Goal: Information Seeking & Learning: Understand process/instructions

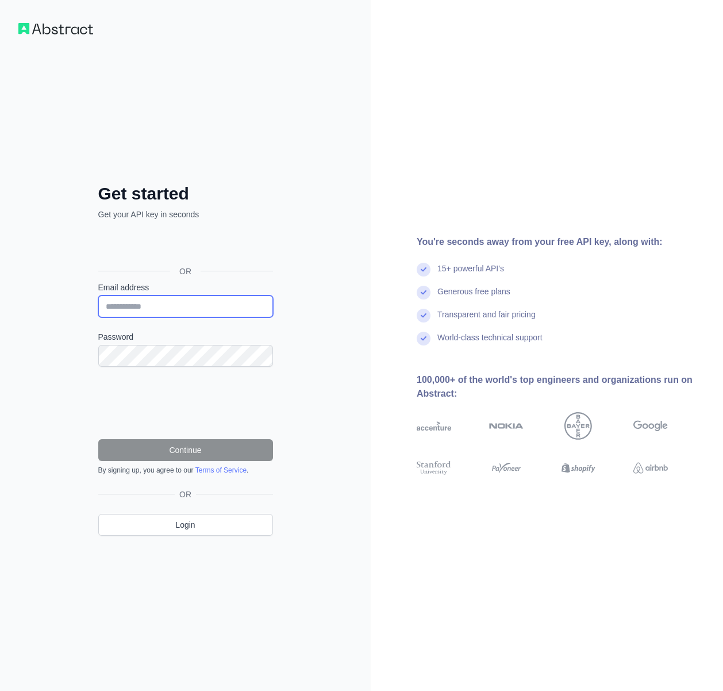
click at [187, 309] on input "Email address" at bounding box center [185, 306] width 175 height 22
click at [313, 301] on div "Get started Get your API key in seconds OR Email address Password Continue By s…" at bounding box center [185, 345] width 371 height 691
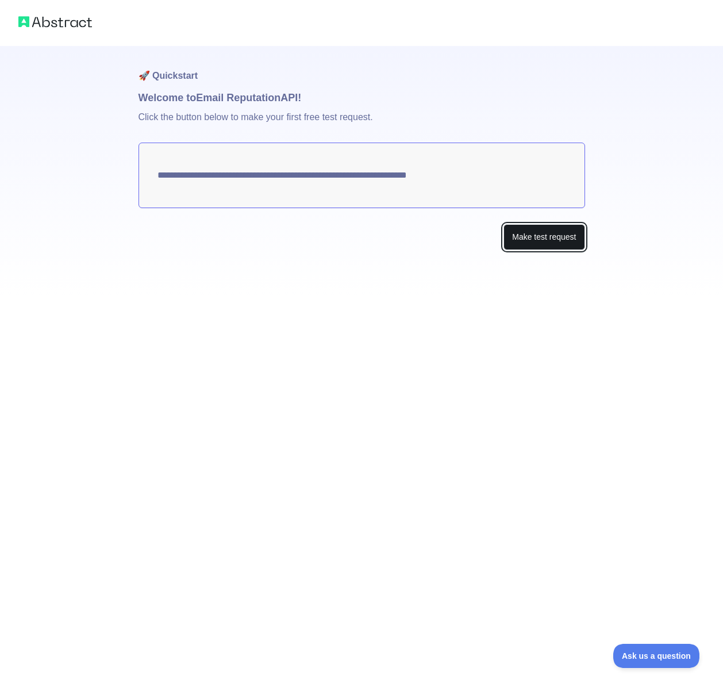
click at [541, 239] on button "Make test request" at bounding box center [544, 237] width 81 height 26
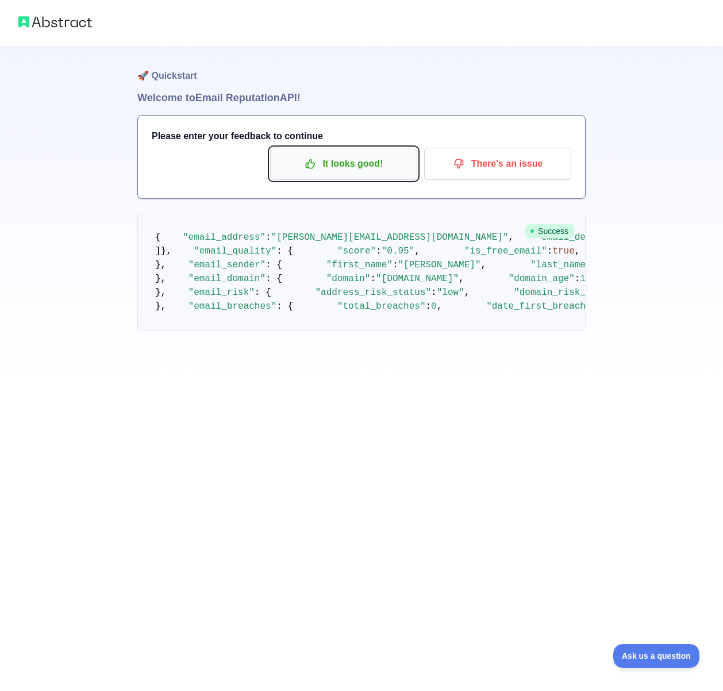
click at [346, 162] on p "It looks good!" at bounding box center [344, 164] width 130 height 20
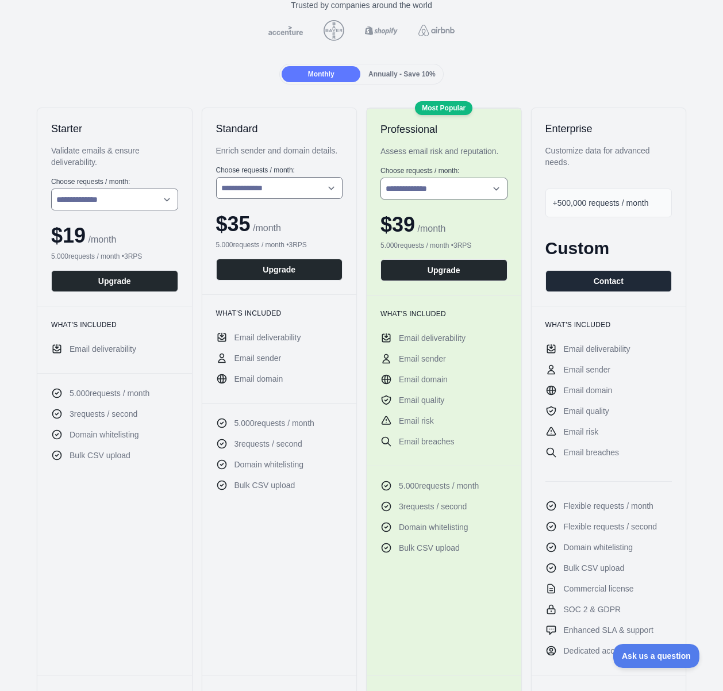
scroll to position [103, 0]
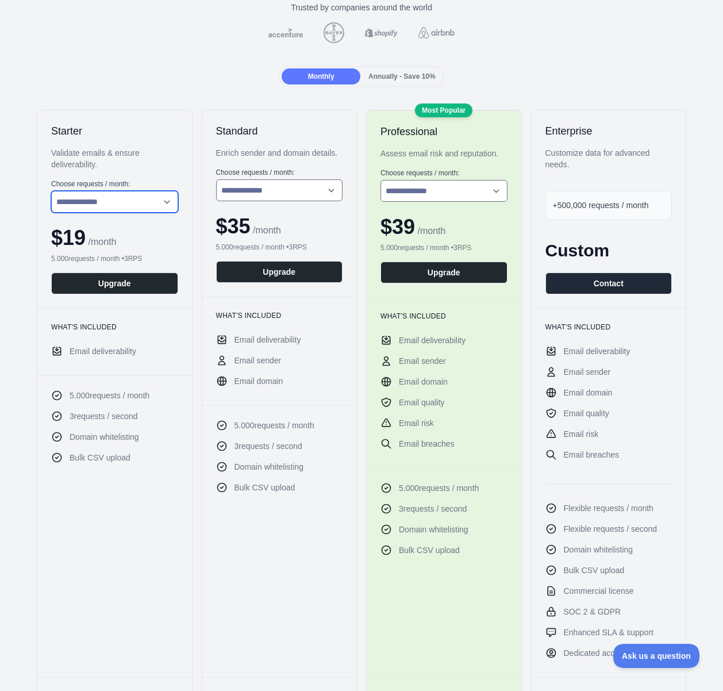
click at [108, 197] on select "**********" at bounding box center [114, 202] width 127 height 22
click at [434, 73] on span "Annually - Save 10%" at bounding box center [402, 76] width 67 height 8
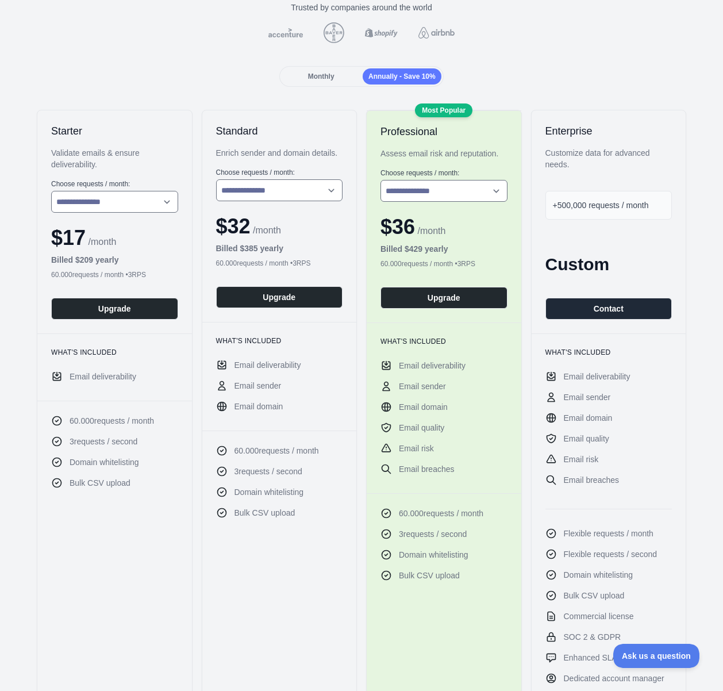
click at [290, 78] on div "Monthly" at bounding box center [321, 76] width 79 height 16
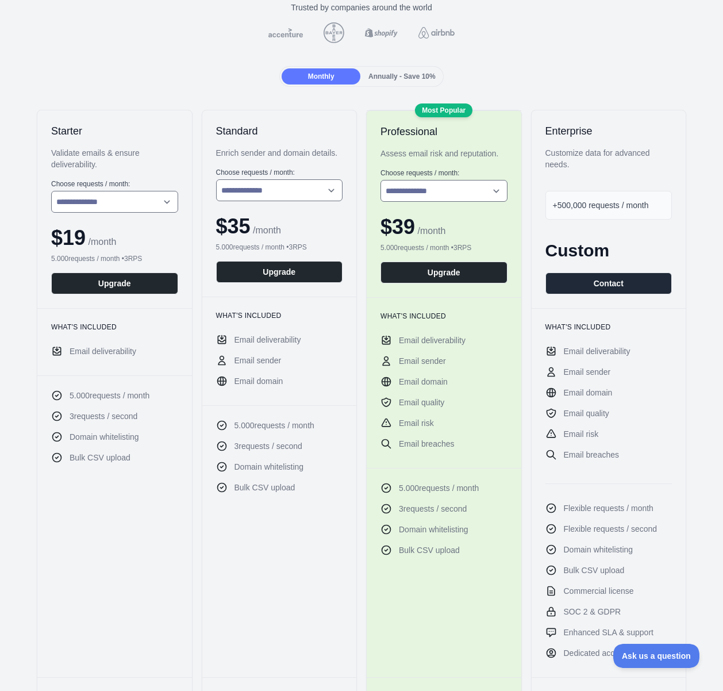
scroll to position [0, 0]
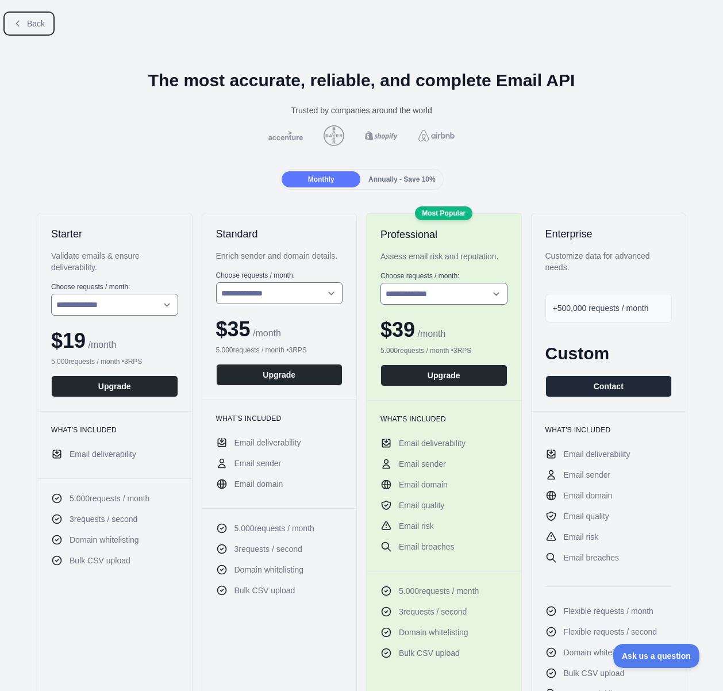
click at [40, 23] on span "Back" at bounding box center [36, 23] width 18 height 9
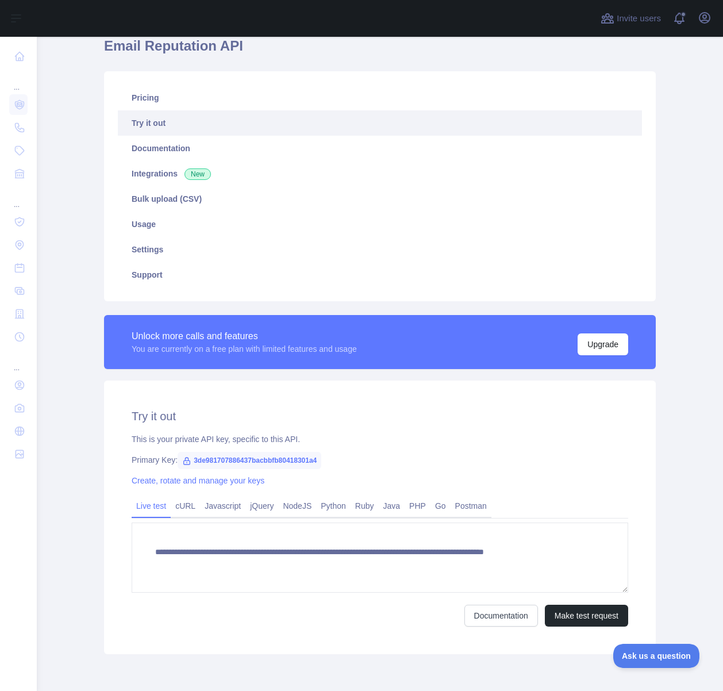
scroll to position [52, 0]
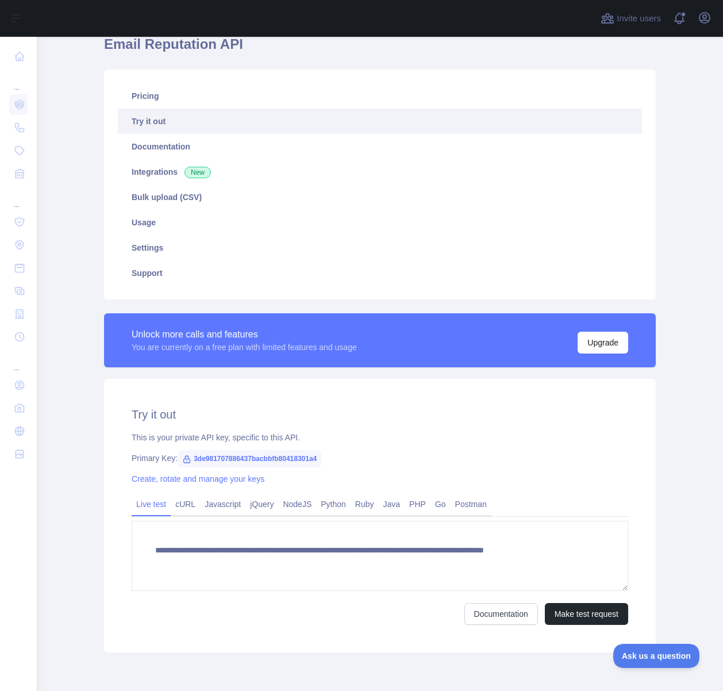
click at [275, 457] on span "3de981707886437bacbbfb80418301a4" at bounding box center [250, 458] width 144 height 17
click at [274, 456] on span "3de981707886437bacbbfb80418301a4" at bounding box center [250, 458] width 144 height 17
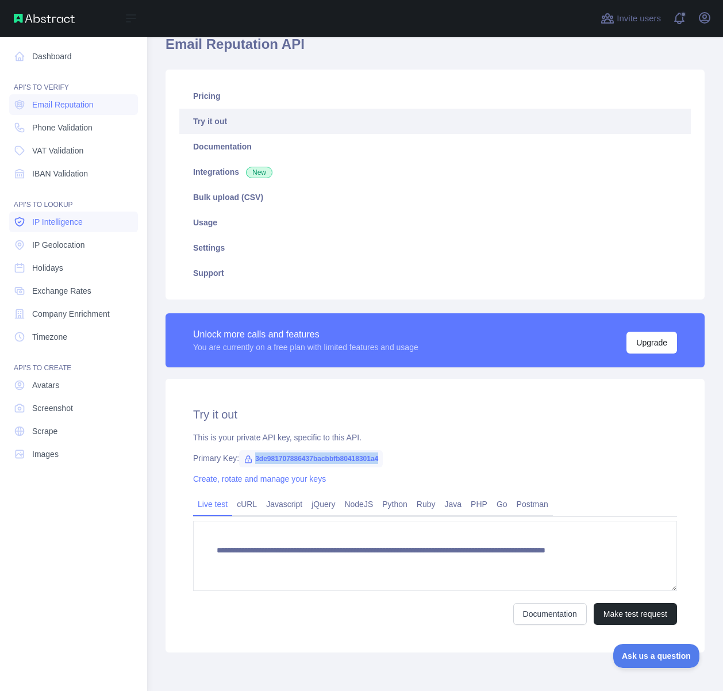
click at [60, 231] on link "IP Intelligence" at bounding box center [73, 222] width 129 height 21
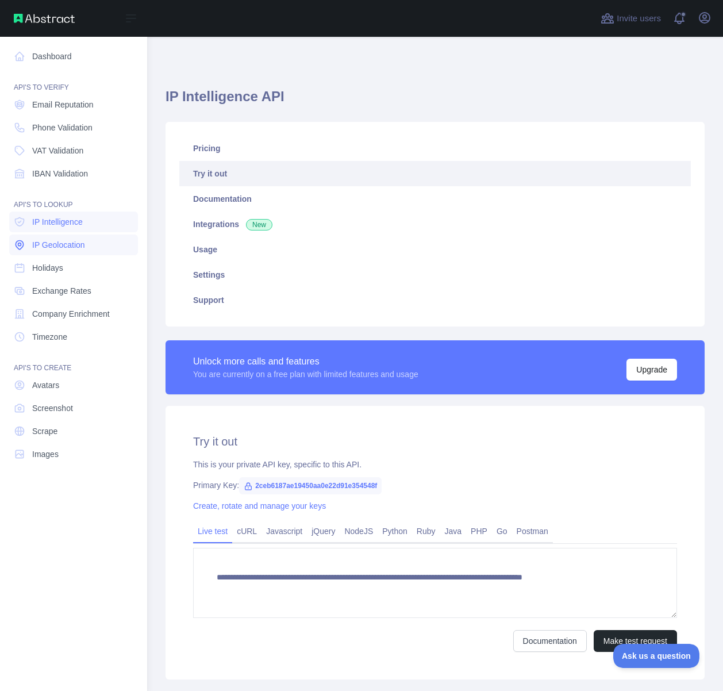
click at [62, 243] on span "IP Geolocation" at bounding box center [58, 244] width 53 height 11
click at [62, 425] on link "Scrape" at bounding box center [73, 431] width 129 height 21
click at [66, 409] on span "Screenshot" at bounding box center [52, 407] width 41 height 11
click at [51, 93] on nav "Dashboard API'S TO VERIFY Email Reputation Phone Validation VAT Validation IBAN…" at bounding box center [73, 355] width 129 height 636
click at [50, 99] on span "Email Reputation" at bounding box center [63, 104] width 62 height 11
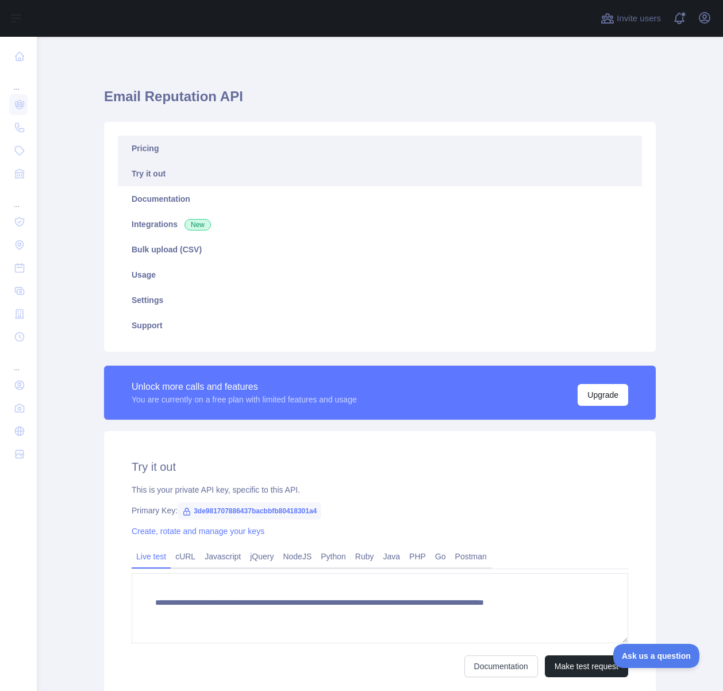
click at [168, 145] on link "Pricing" at bounding box center [380, 148] width 524 height 25
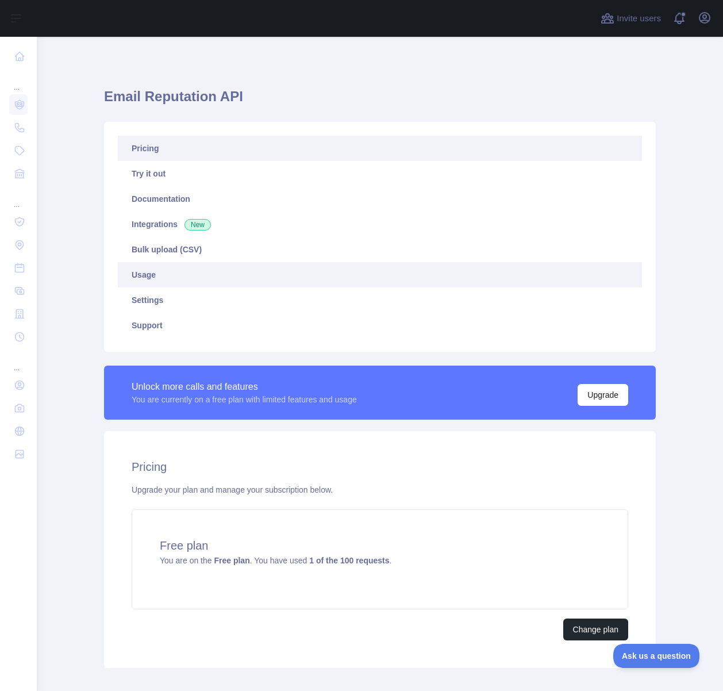
scroll to position [62, 0]
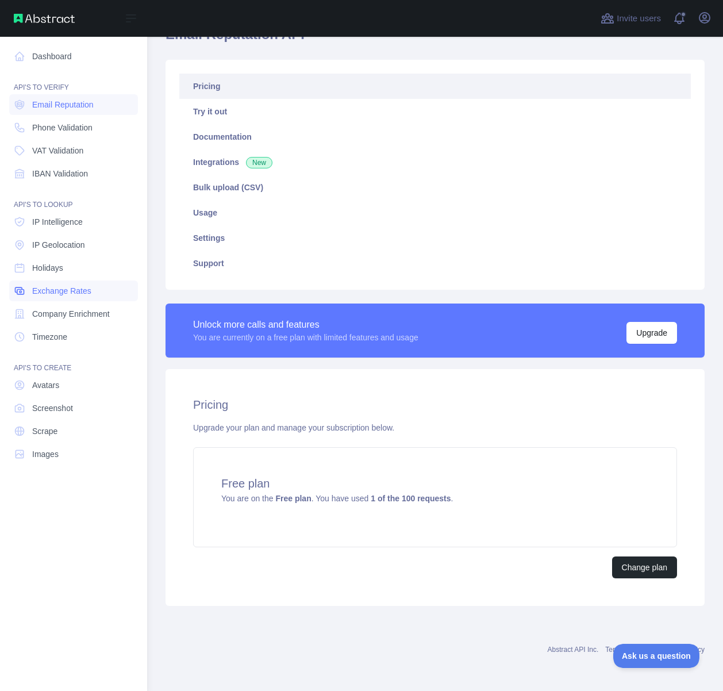
click at [30, 296] on link "Exchange Rates" at bounding box center [73, 291] width 129 height 21
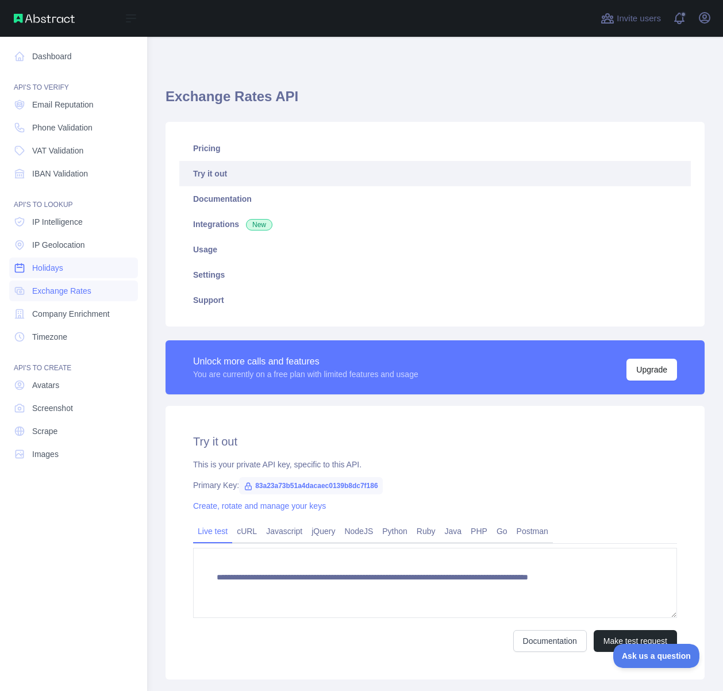
click at [39, 273] on span "Holidays" at bounding box center [47, 267] width 31 height 11
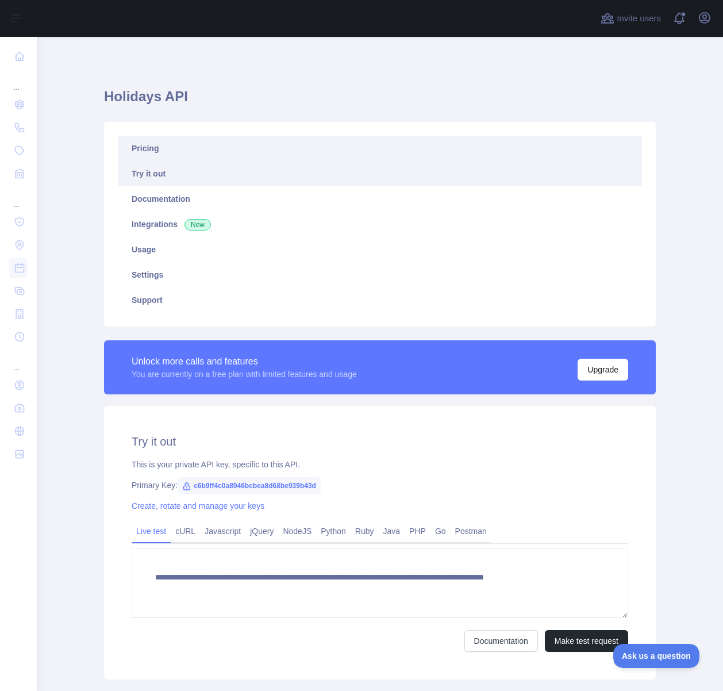
click at [199, 141] on link "Pricing" at bounding box center [380, 148] width 524 height 25
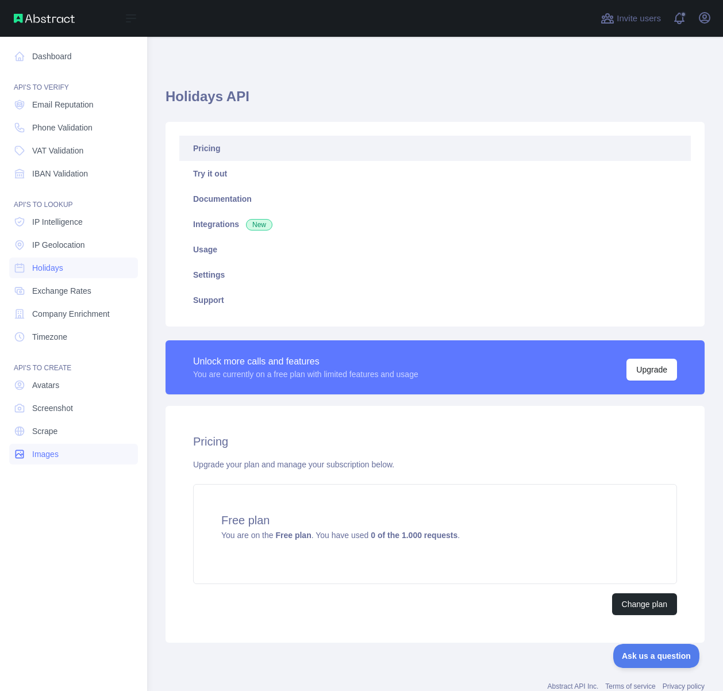
click at [64, 457] on link "Images" at bounding box center [73, 454] width 129 height 21
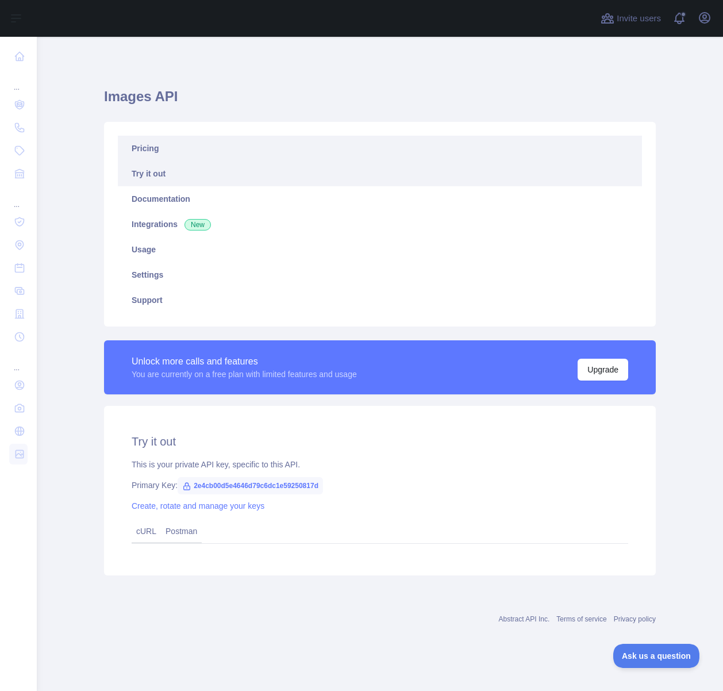
click at [171, 152] on link "Pricing" at bounding box center [380, 148] width 524 height 25
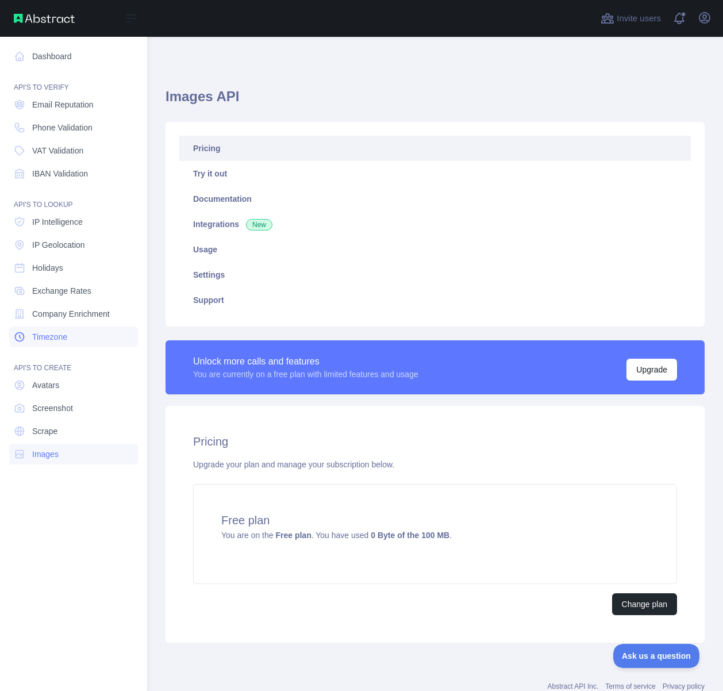
click at [44, 337] on span "Timezone" at bounding box center [49, 336] width 35 height 11
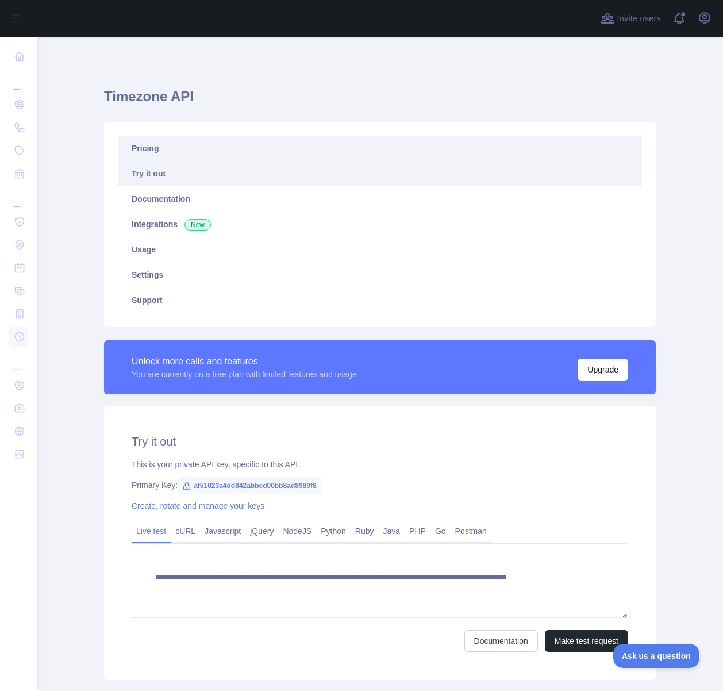
click at [219, 149] on link "Pricing" at bounding box center [380, 148] width 524 height 25
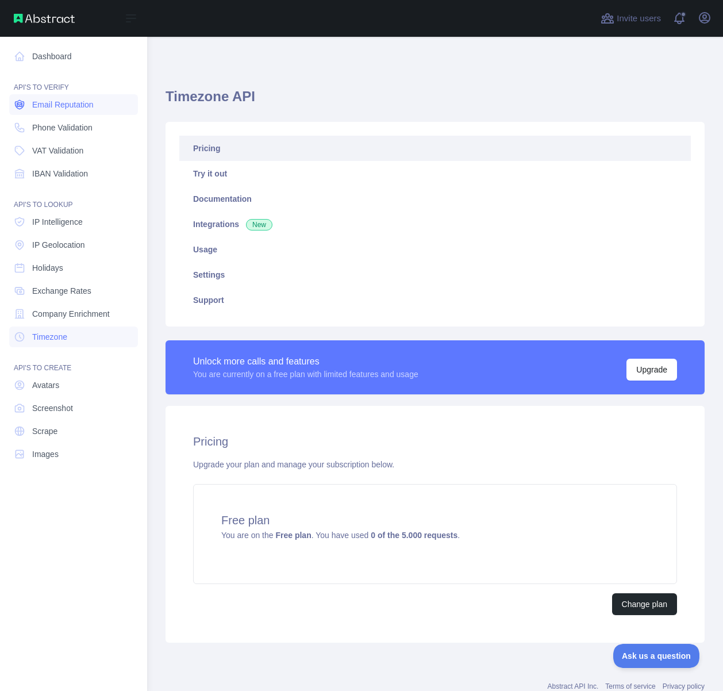
click at [63, 103] on span "Email Reputation" at bounding box center [63, 104] width 62 height 11
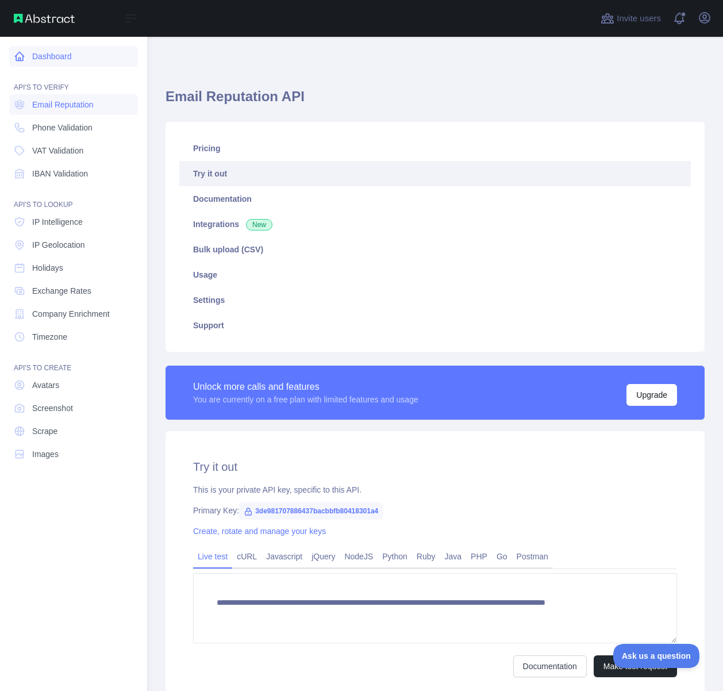
click at [71, 60] on link "Dashboard" at bounding box center [73, 56] width 129 height 21
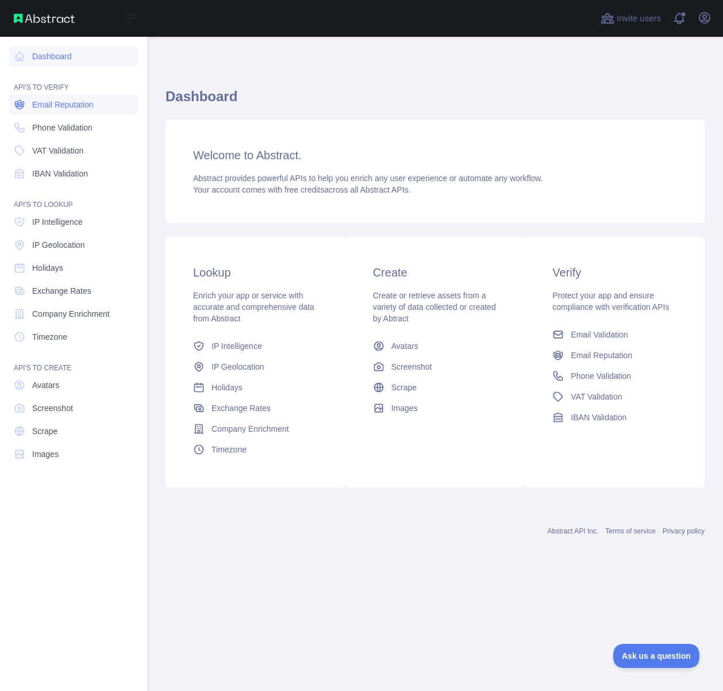
click at [28, 105] on link "Email Reputation" at bounding box center [73, 104] width 129 height 21
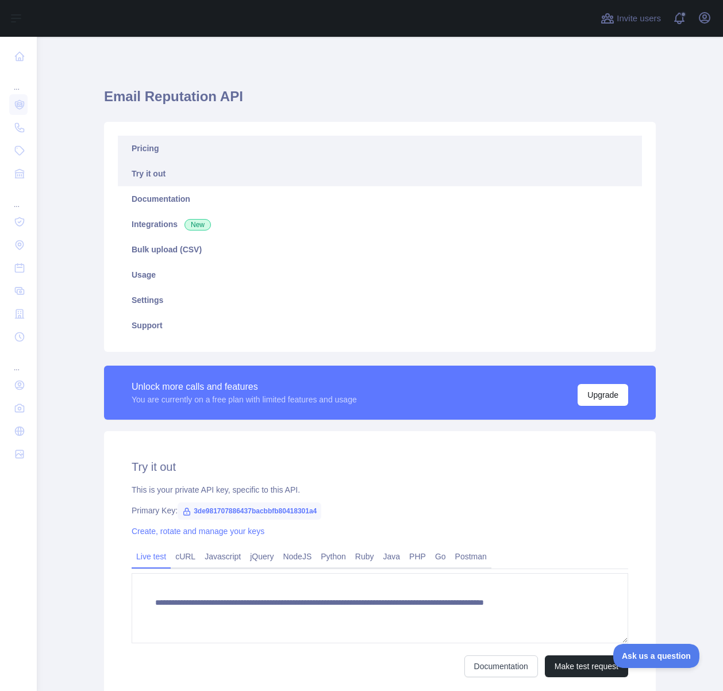
click at [181, 152] on link "Pricing" at bounding box center [380, 148] width 524 height 25
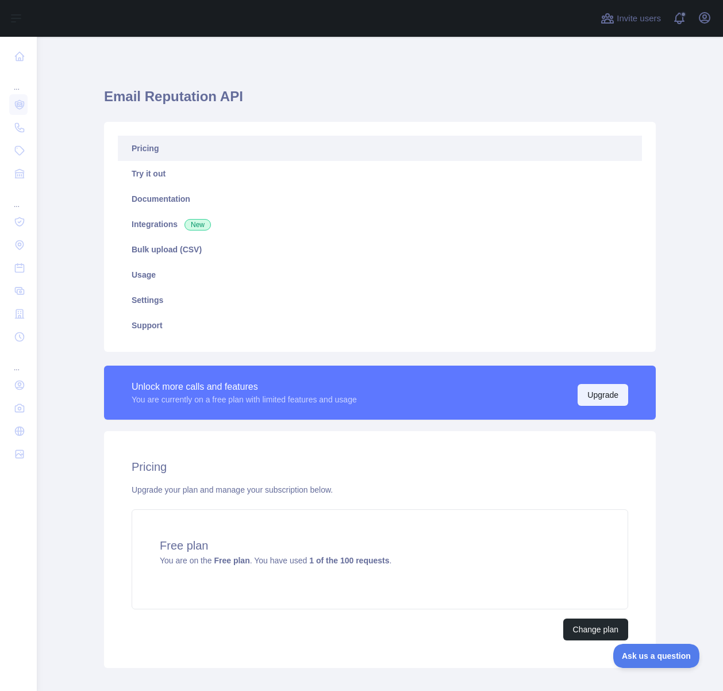
click at [597, 392] on button "Upgrade" at bounding box center [603, 395] width 51 height 22
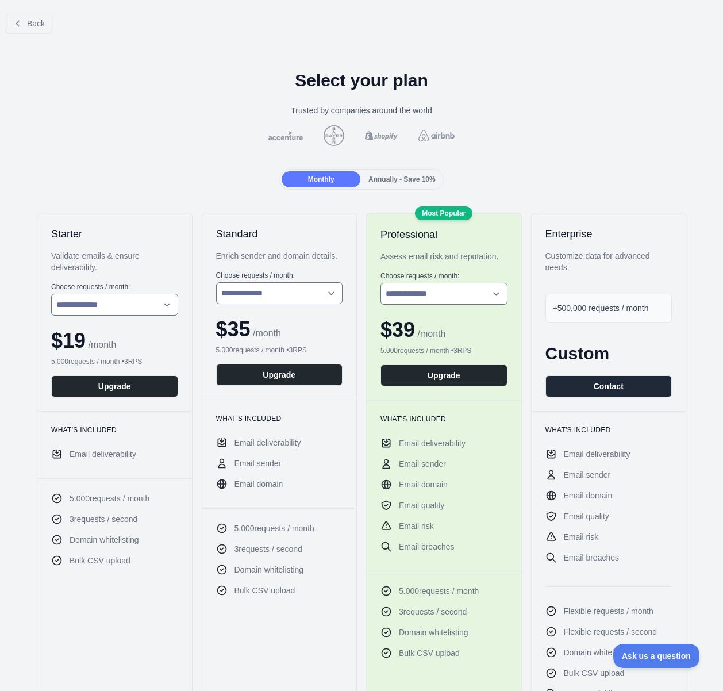
click at [406, 185] on div "Annually - Save 10%" at bounding box center [402, 179] width 79 height 16
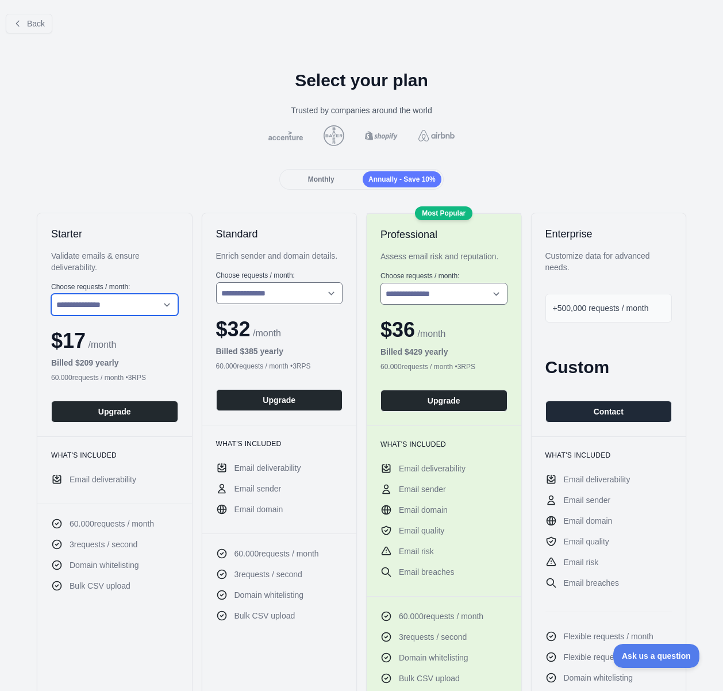
click at [150, 305] on select "**********" at bounding box center [114, 305] width 127 height 22
click at [51, 294] on select "**********" at bounding box center [114, 305] width 127 height 22
click at [137, 303] on select "**********" at bounding box center [114, 305] width 127 height 22
select select "*"
click at [51, 294] on select "**********" at bounding box center [114, 305] width 127 height 22
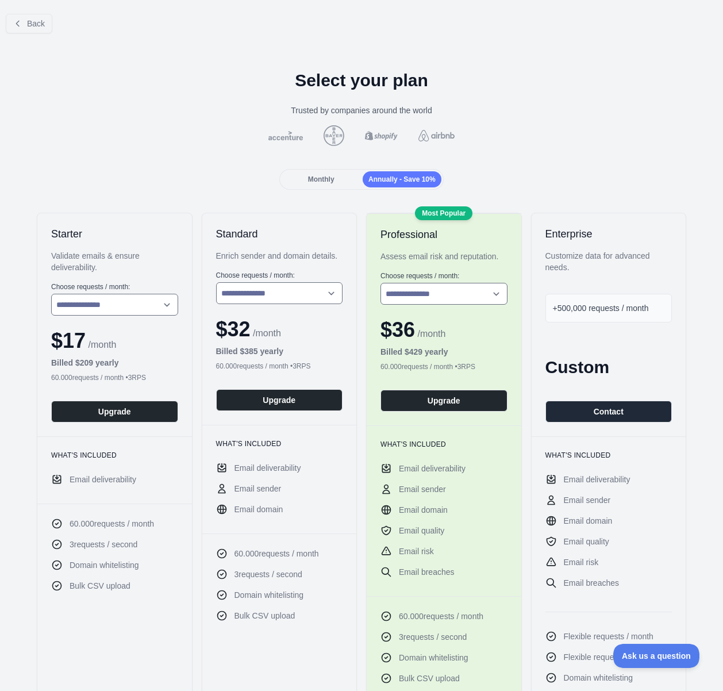
click at [105, 476] on span "Email deliverability" at bounding box center [103, 479] width 67 height 11
click at [340, 177] on div "Monthly" at bounding box center [321, 179] width 79 height 16
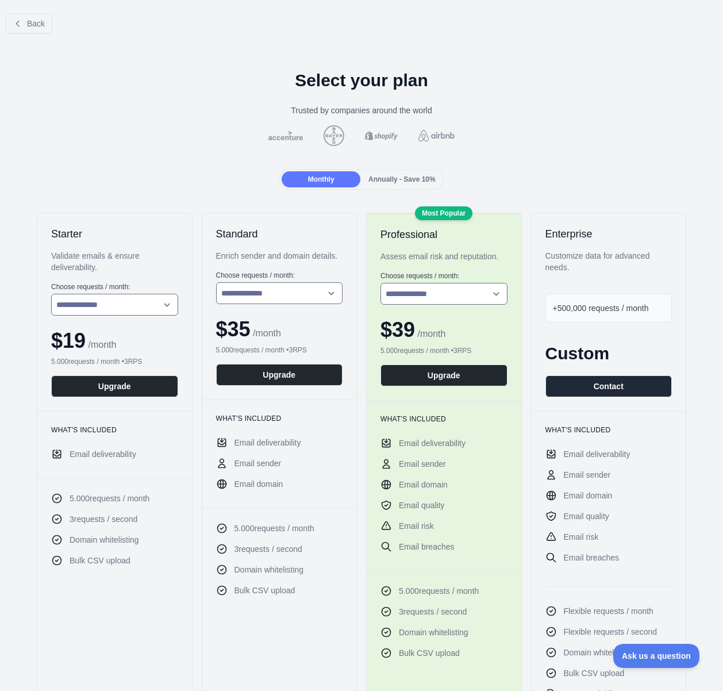
click at [394, 177] on span "Annually - Save 10%" at bounding box center [402, 179] width 67 height 8
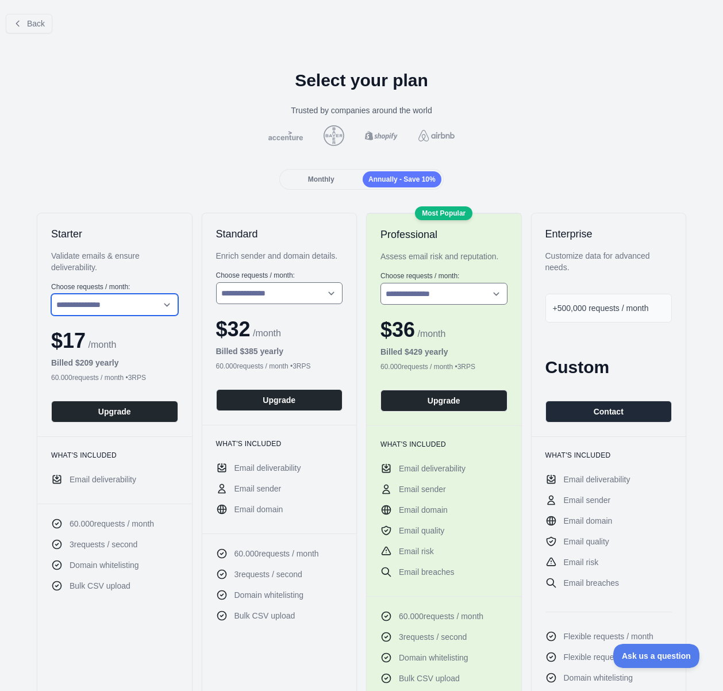
click at [86, 300] on select "**********" at bounding box center [114, 305] width 127 height 22
click at [51, 294] on select "**********" at bounding box center [114, 305] width 127 height 22
drag, startPoint x: 560, startPoint y: 128, endPoint x: 462, endPoint y: 149, distance: 100.7
click at [560, 128] on div at bounding box center [361, 135] width 705 height 21
click at [36, 23] on span "Back" at bounding box center [36, 23] width 18 height 9
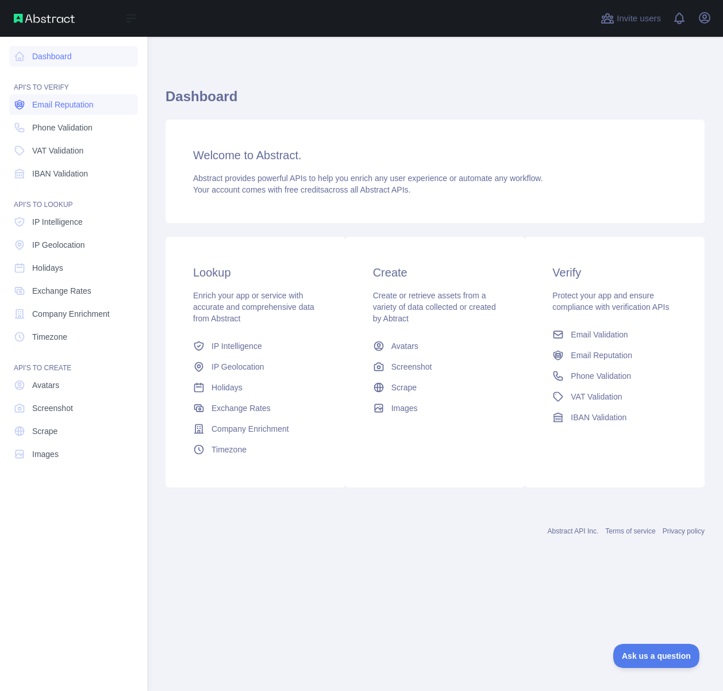
click at [34, 112] on link "Email Reputation" at bounding box center [73, 104] width 129 height 21
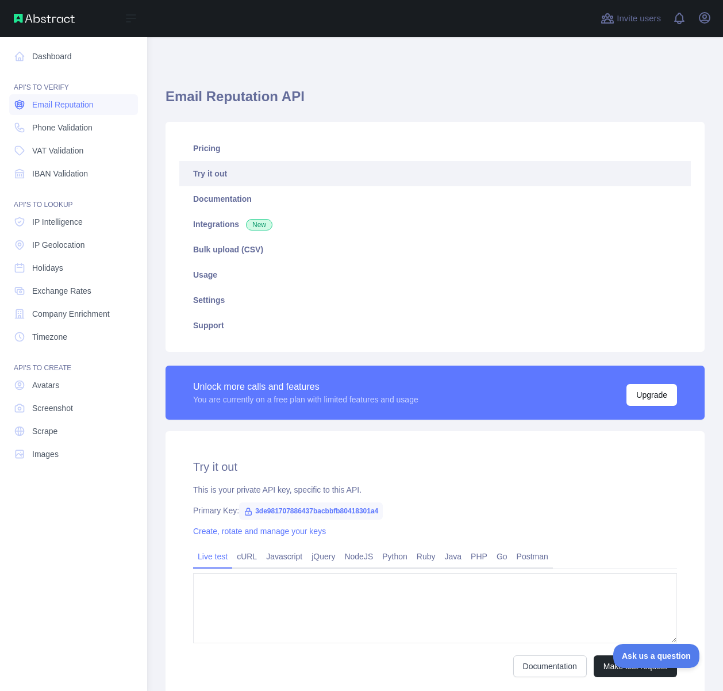
type textarea "**********"
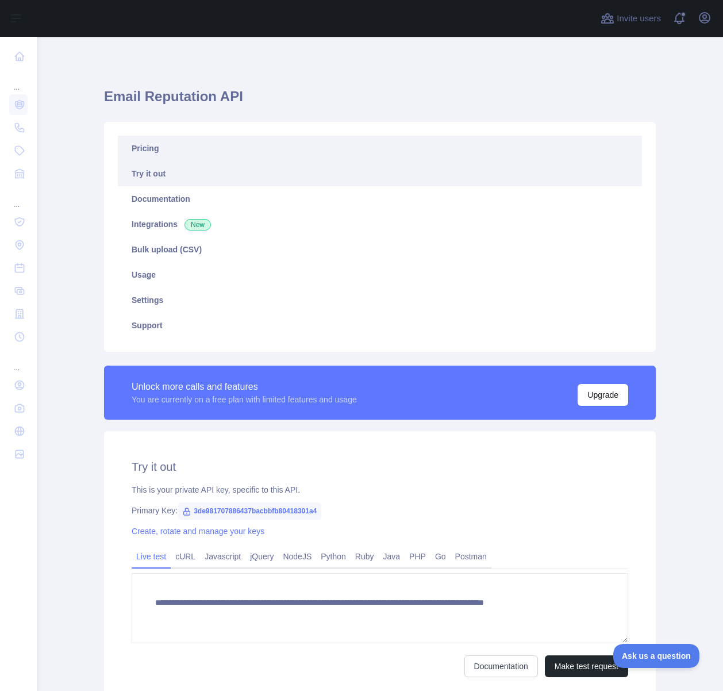
click at [171, 147] on link "Pricing" at bounding box center [380, 148] width 524 height 25
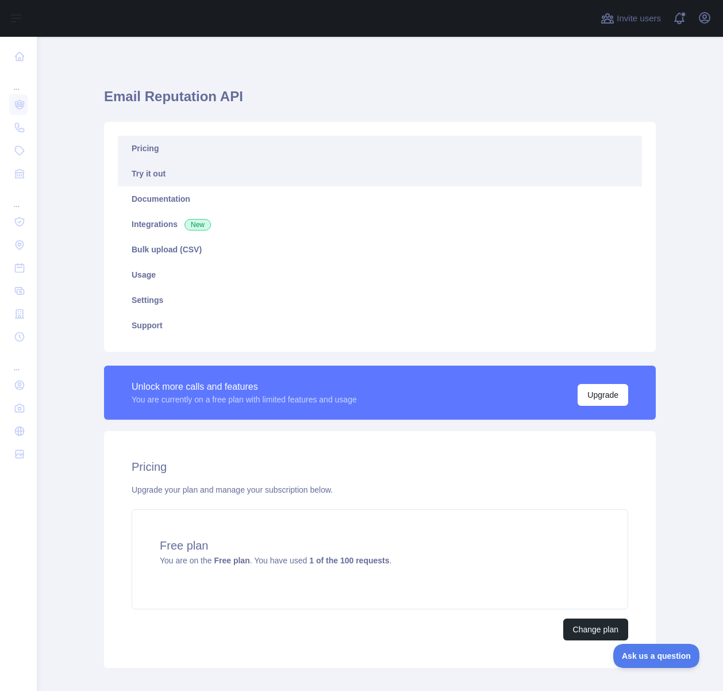
click at [171, 172] on link "Try it out" at bounding box center [380, 173] width 524 height 25
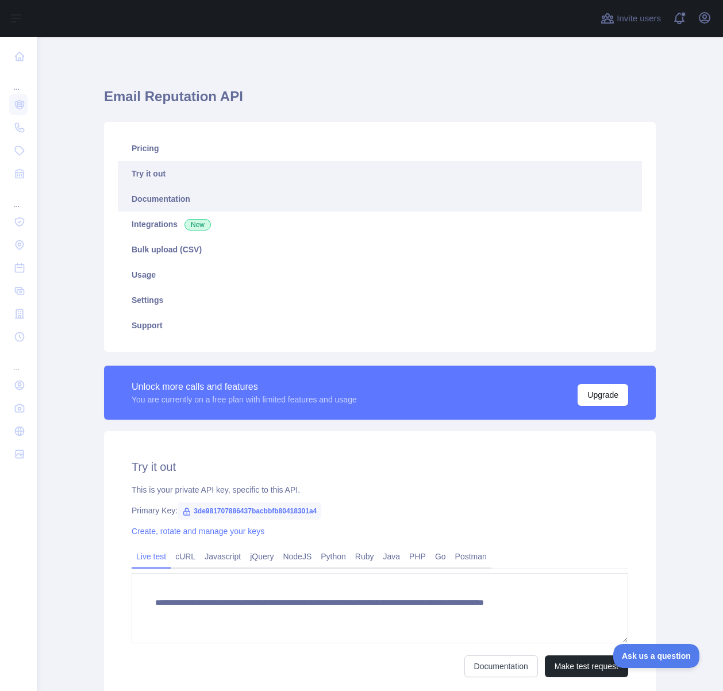
click at [172, 195] on link "Documentation" at bounding box center [380, 198] width 524 height 25
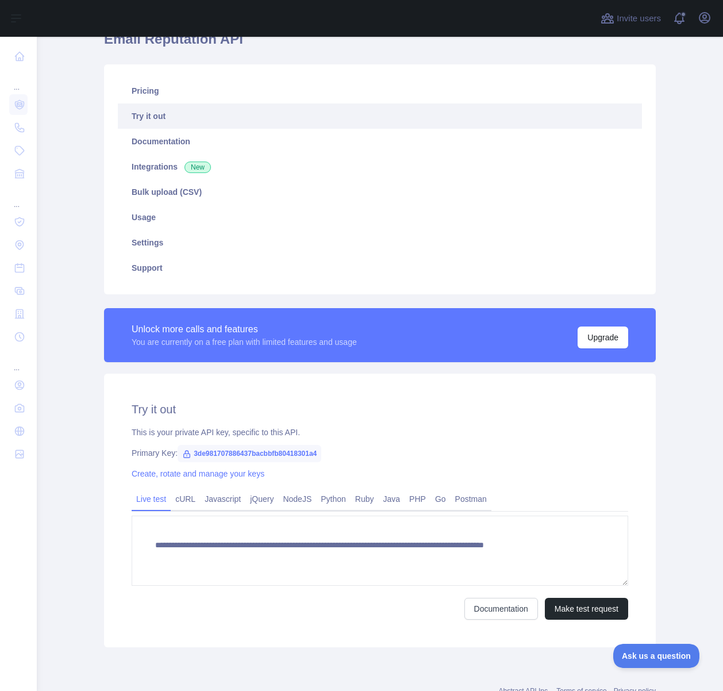
scroll to position [99, 0]
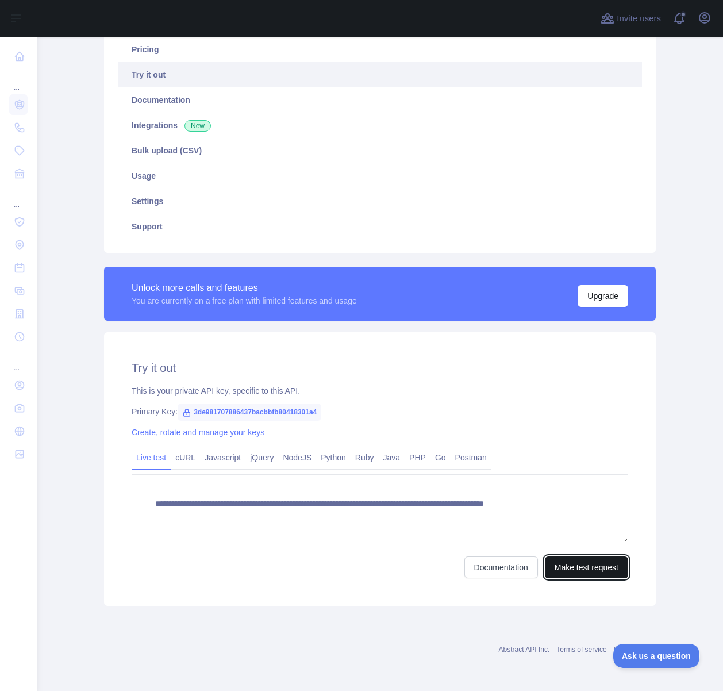
drag, startPoint x: 561, startPoint y: 567, endPoint x: 551, endPoint y: 565, distance: 10.6
click at [501, 559] on div "Documentation Make test request" at bounding box center [380, 568] width 497 height 22
click at [562, 566] on button "Make test request" at bounding box center [586, 568] width 83 height 22
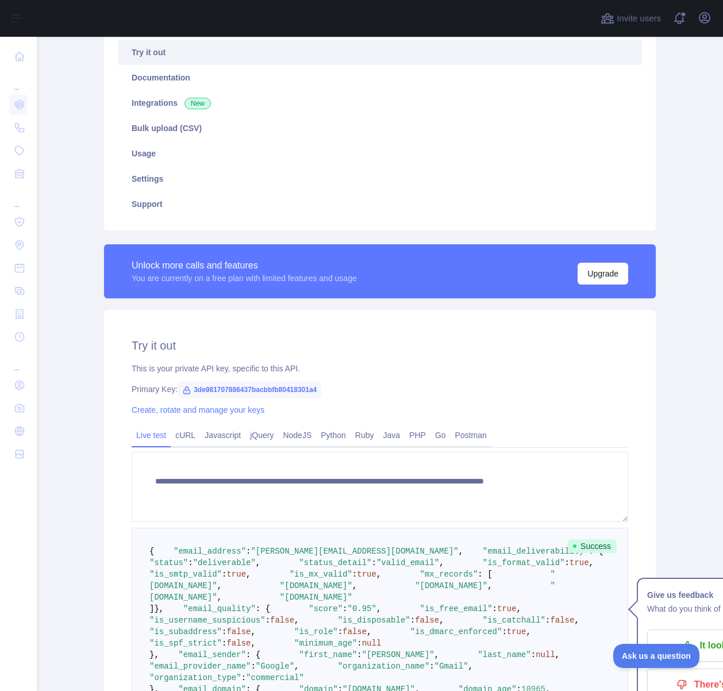
scroll to position [57, 0]
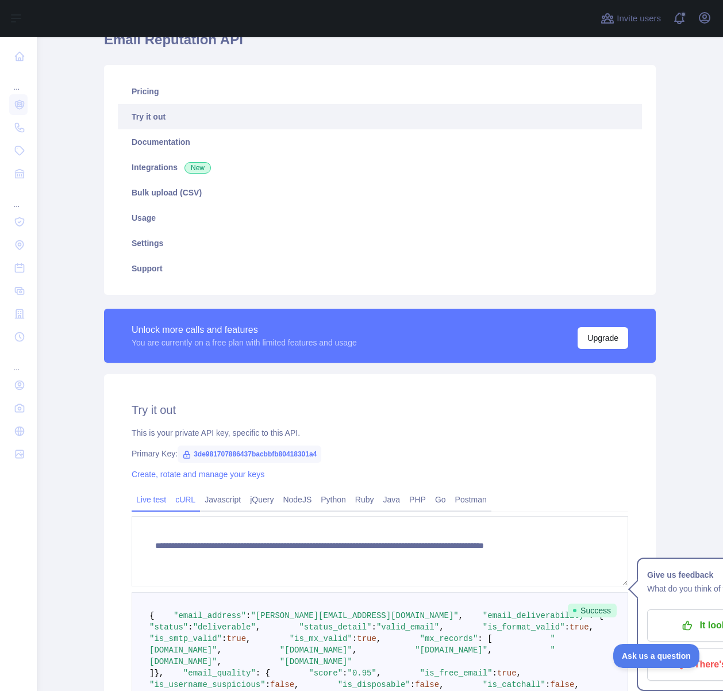
click at [194, 499] on link "cURL" at bounding box center [185, 499] width 29 height 18
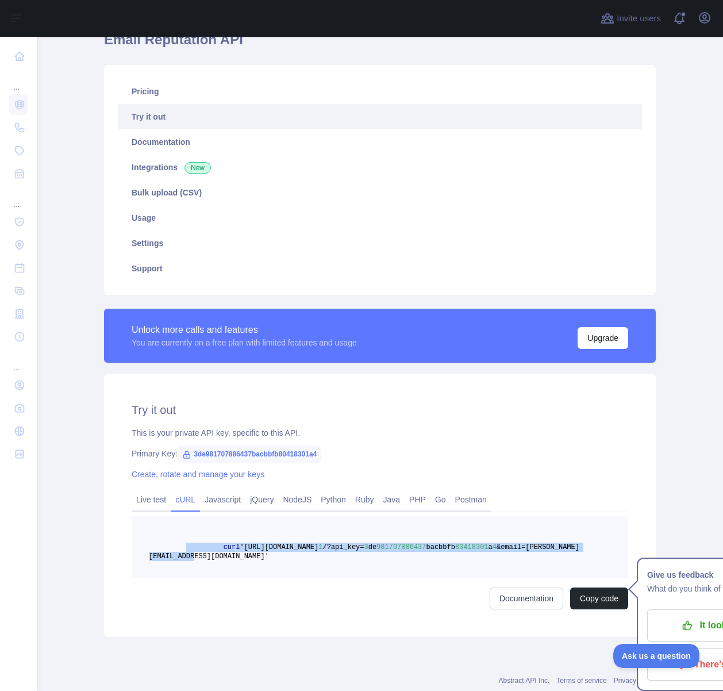
drag, startPoint x: 458, startPoint y: 553, endPoint x: 185, endPoint y: 544, distance: 273.2
click at [186, 545] on pre "curl 'https://emailreputation.abstractapi.com/v 1 /?api_key= 3 de 981707886437 …" at bounding box center [380, 547] width 497 height 62
copy span "curl 'https://emailreputation.abstractapi.com/v 1 /?api_key= 3 de 981707886437 …"
click at [231, 546] on span "curl" at bounding box center [232, 547] width 17 height 8
drag, startPoint x: 223, startPoint y: 546, endPoint x: 458, endPoint y: 561, distance: 235.6
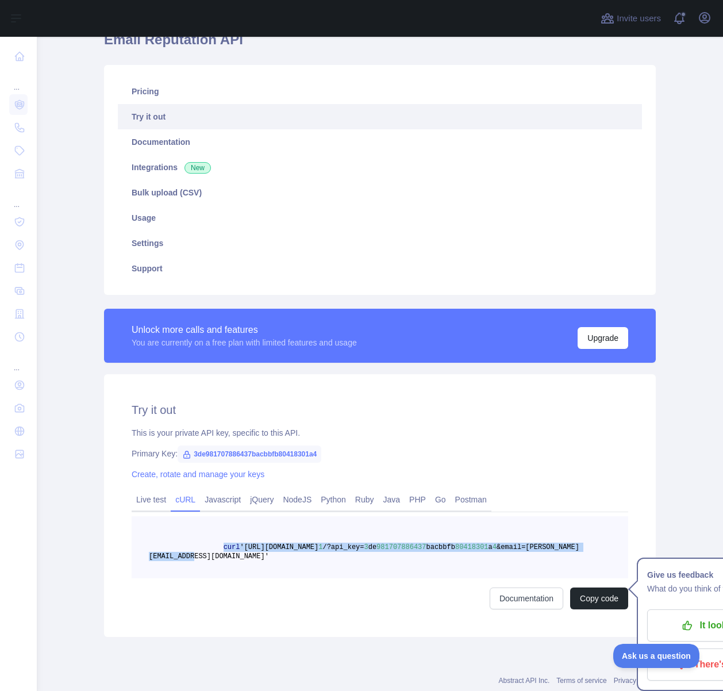
click at [461, 562] on pre "curl 'https://emailreputation.abstractapi.com/v 1 /?api_key= 3 de 981707886437 …" at bounding box center [380, 547] width 497 height 62
copy span "curl 'https://emailreputation.abstractapi.com/v 1 /?api_key= 3 de 981707886437 …"
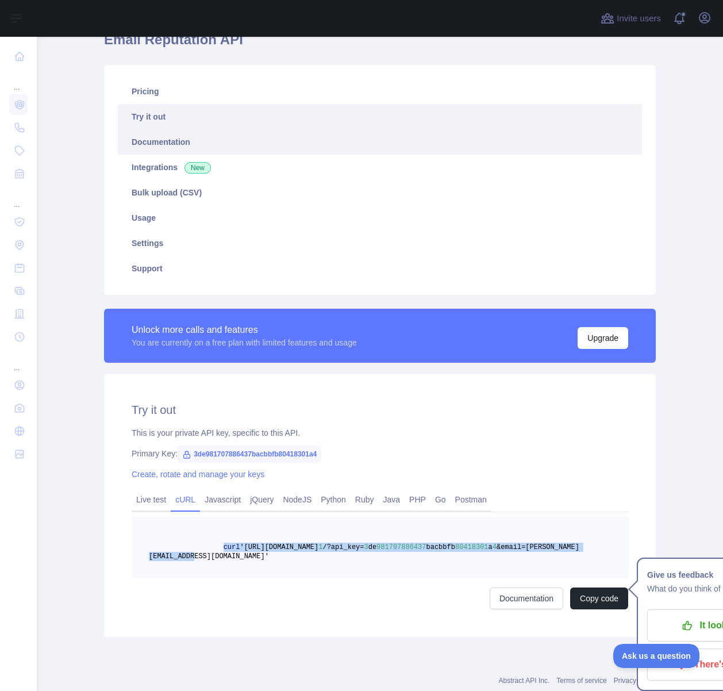
click at [161, 142] on link "Documentation" at bounding box center [380, 141] width 524 height 25
